Goal: Find specific page/section: Find specific page/section

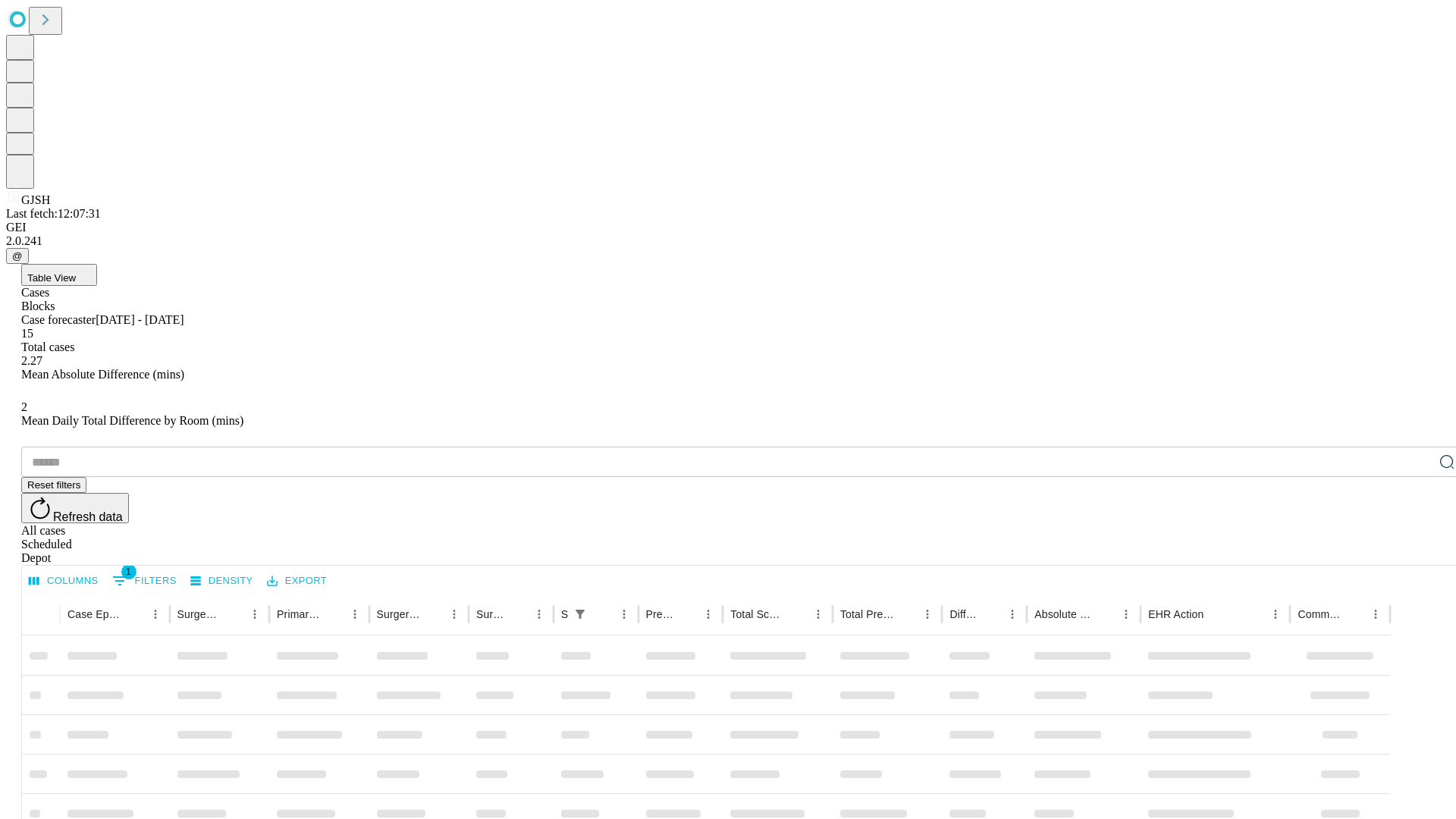
click at [76, 272] on span "Table View" at bounding box center [51, 278] width 48 height 11
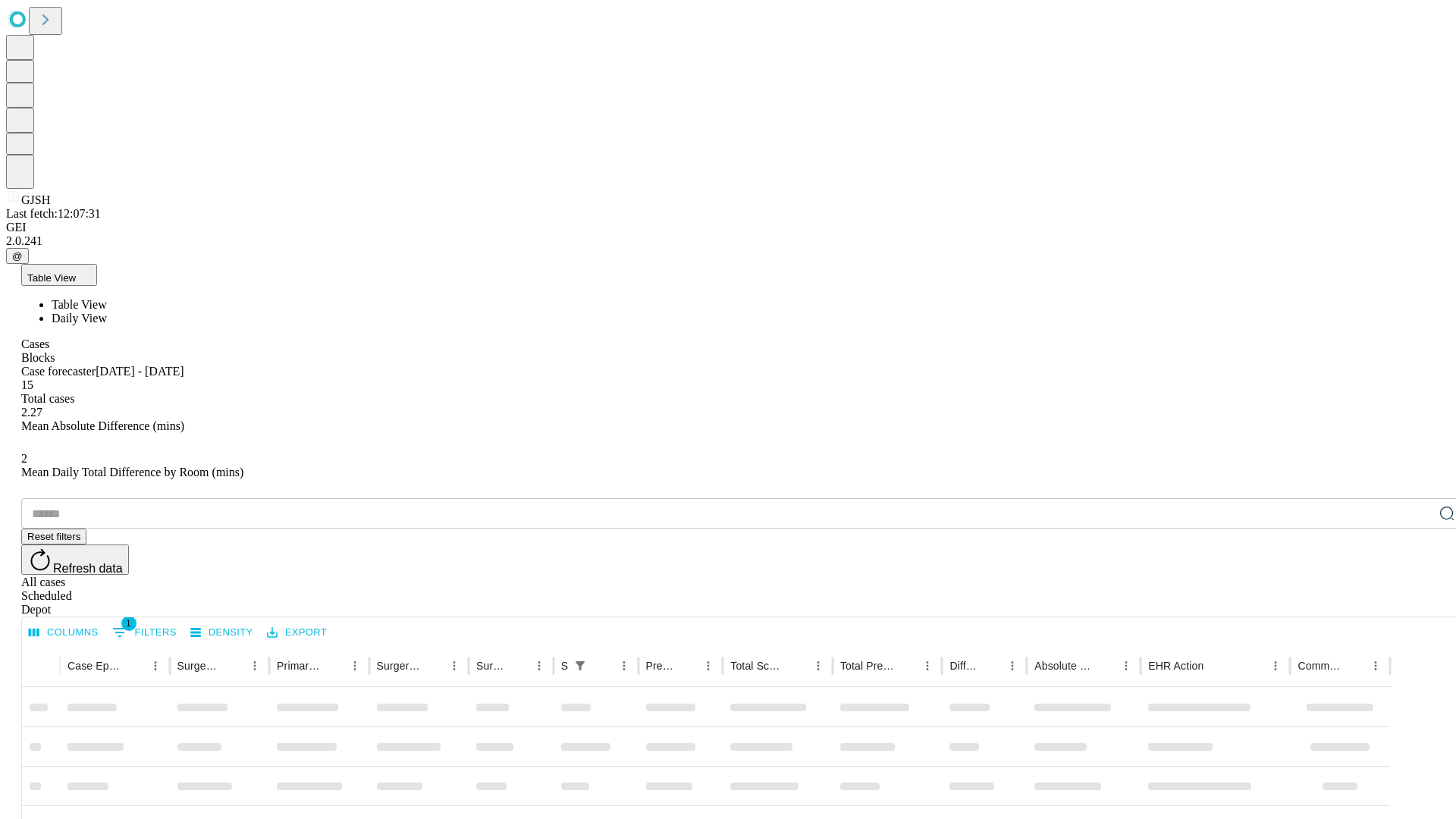
click at [107, 312] on span "Daily View" at bounding box center [79, 318] width 55 height 13
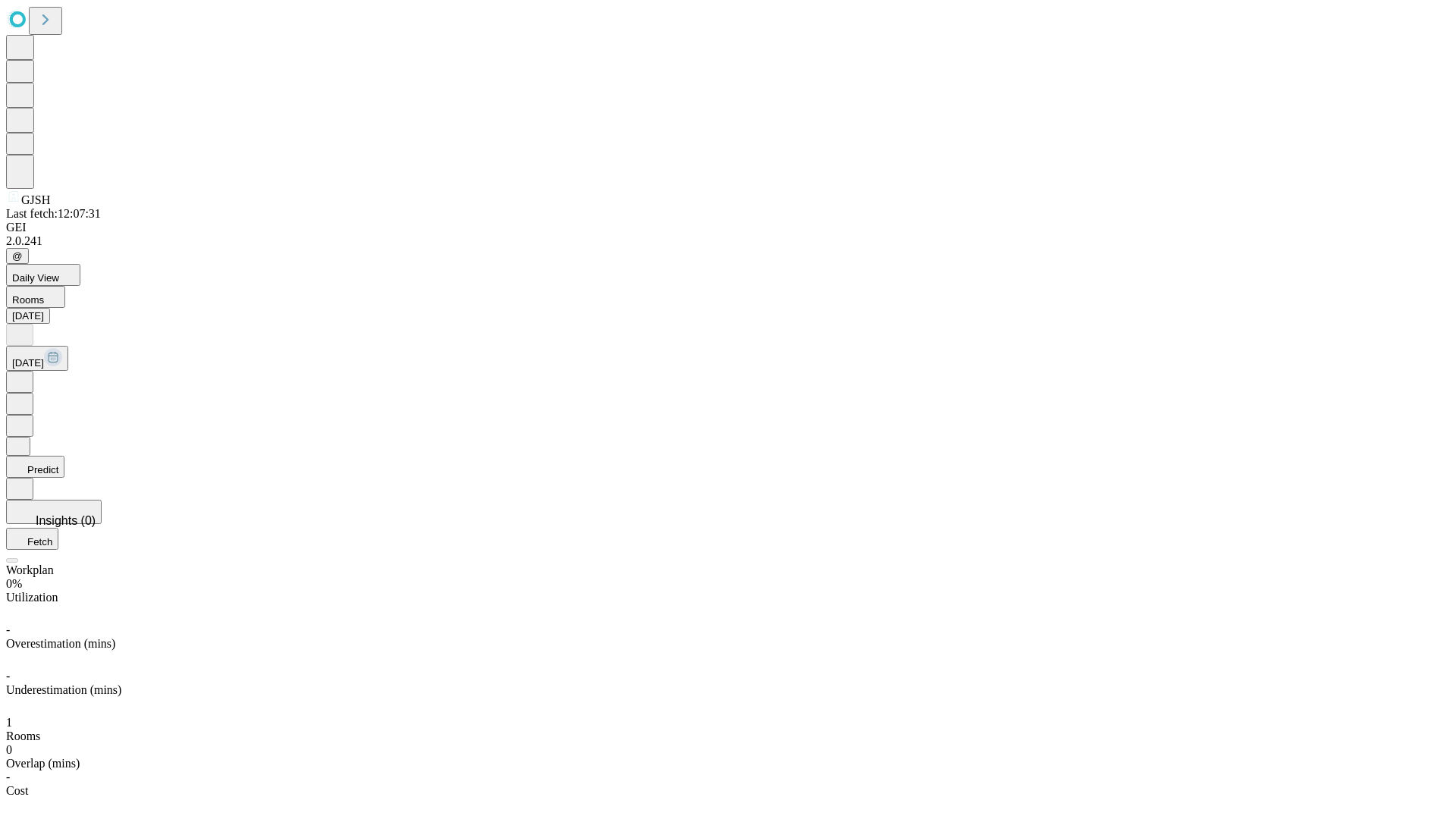
click at [64, 456] on button "Predict" at bounding box center [35, 466] width 58 height 22
